Goal: Transaction & Acquisition: Obtain resource

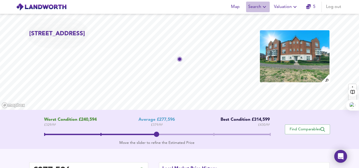
click at [258, 8] on span "Search" at bounding box center [257, 6] width 19 height 7
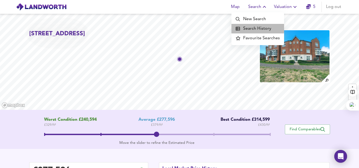
click at [255, 28] on li "Search History" at bounding box center [257, 29] width 53 height 10
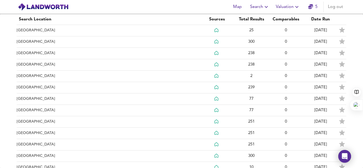
click at [260, 6] on span "Search" at bounding box center [259, 6] width 19 height 7
click at [261, 19] on li "New Search" at bounding box center [259, 19] width 53 height 10
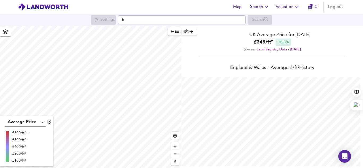
scroll to position [168, 363]
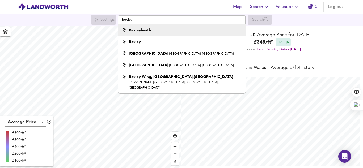
click at [145, 27] on li "Bexleyheath" at bounding box center [181, 30] width 127 height 12
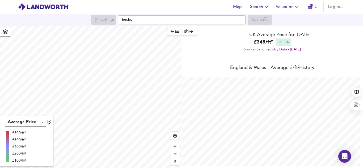
type input "Bexleyheath"
checkbox input "false"
checkbox input "true"
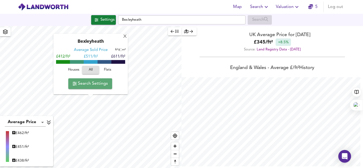
click at [83, 85] on span "Search Settings" at bounding box center [89, 83] width 35 height 7
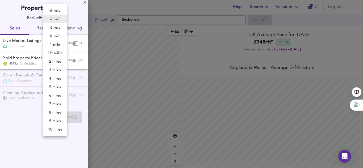
click at [58, 17] on body "Map Search Valuation 5 Log out Settings Bexleyheath Search Average Price landwo…" at bounding box center [181, 84] width 363 height 168
click at [55, 67] on li "3 miles" at bounding box center [54, 70] width 23 height 8
type input "4827"
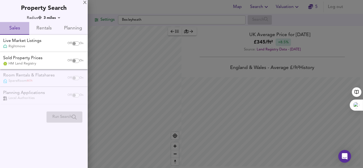
click at [16, 29] on span "Sales" at bounding box center [14, 28] width 23 height 8
click at [36, 45] on div "Rightmove" at bounding box center [22, 46] width 38 height 5
checkbox input "true"
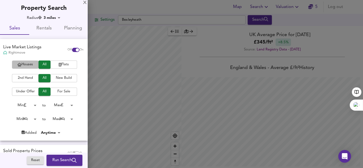
click at [33, 62] on span "Houses" at bounding box center [25, 65] width 21 height 6
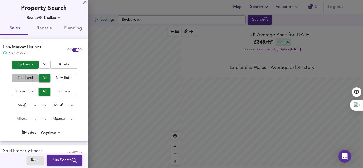
click at [25, 78] on span "2nd Hand" at bounding box center [25, 78] width 21 height 6
click at [57, 92] on span "For Sale" at bounding box center [63, 92] width 21 height 6
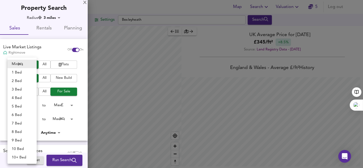
click at [34, 118] on body "Map Search Valuation 5 Log out Settings Bexleyheath Search Average Price landwo…" at bounding box center [181, 84] width 363 height 168
click at [15, 79] on li "2 Bed" at bounding box center [21, 81] width 29 height 8
type input "2"
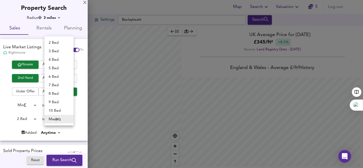
click at [68, 119] on body "Map Search Valuation 5 Log out Settings Bexleyheath Search Average Price landwo…" at bounding box center [181, 84] width 363 height 168
click at [53, 42] on li "2 Bed" at bounding box center [58, 42] width 29 height 8
type input "2"
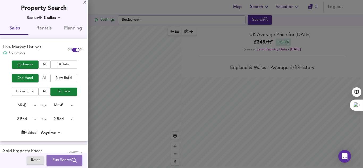
click at [53, 158] on span "Run Search" at bounding box center [64, 160] width 24 height 7
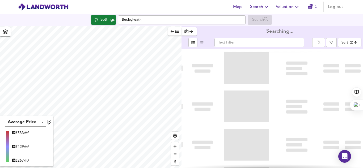
type input "bestdeal"
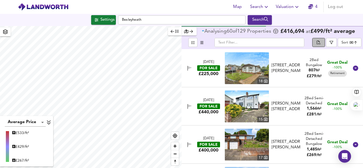
click at [318, 41] on icon "split button" at bounding box center [318, 43] width 4 height 5
click at [331, 42] on button "button" at bounding box center [331, 42] width 11 height 9
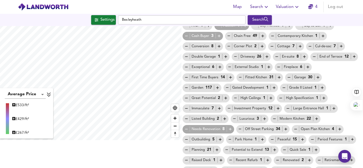
scroll to position [28, 0]
click at [185, 129] on icon "button" at bounding box center [186, 129] width 3 height 0
click at [229, 129] on icon "button" at bounding box center [230, 129] width 3 height 3
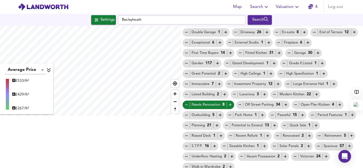
scroll to position [56, 0]
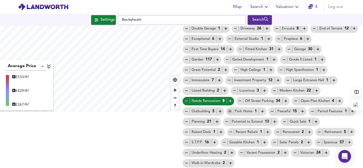
click at [228, 111] on icon "button" at bounding box center [230, 111] width 5 height 5
click at [229, 130] on icon "button" at bounding box center [230, 132] width 5 height 5
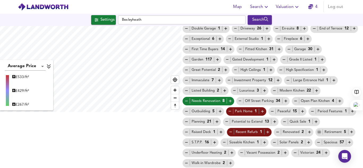
click at [317, 130] on button "button" at bounding box center [319, 132] width 5 height 5
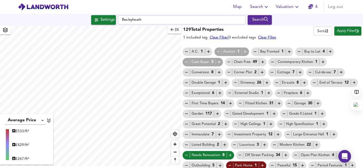
scroll to position [0, 0]
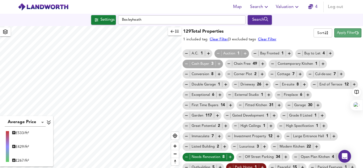
click at [338, 35] on span "Apply Filter" at bounding box center [348, 33] width 22 height 6
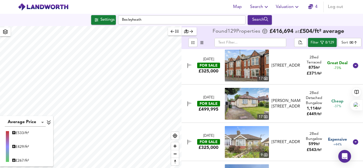
scroll to position [45, 0]
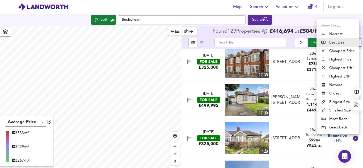
click at [346, 41] on body "Map Search Valuation 4 Log out Settings Bexleyheath Search Average Price landwo…" at bounding box center [181, 84] width 363 height 168
click at [338, 101] on li "Biggest Size" at bounding box center [337, 102] width 42 height 8
type input "biggest"
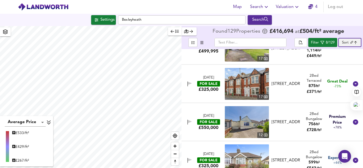
scroll to position [61, 0]
click at [240, 87] on img at bounding box center [247, 84] width 44 height 32
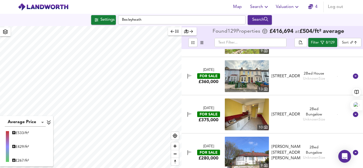
scroll to position [187, 0]
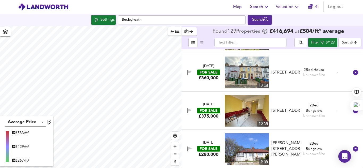
click at [246, 156] on img at bounding box center [247, 149] width 44 height 32
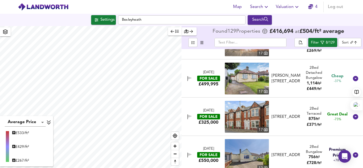
scroll to position [0, 0]
